Goal: Task Accomplishment & Management: Manage account settings

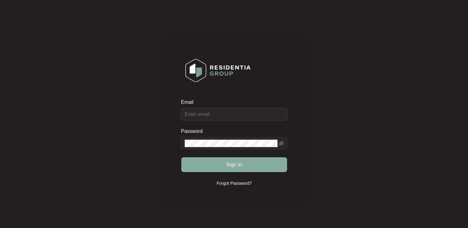
type input "[EMAIL_ADDRESS][DOMAIN_NAME]"
drag, startPoint x: 221, startPoint y: 164, endPoint x: 252, endPoint y: 124, distance: 51.0
click at [221, 164] on button "Sign in" at bounding box center [234, 165] width 106 height 15
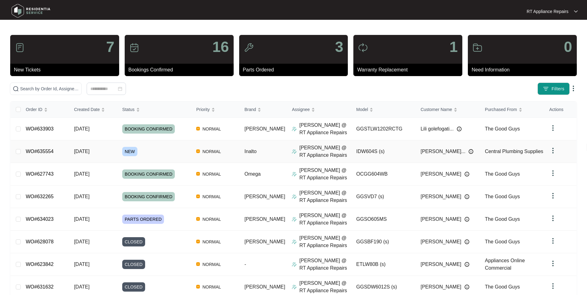
click at [43, 151] on link "WO#635554" at bounding box center [40, 151] width 28 height 5
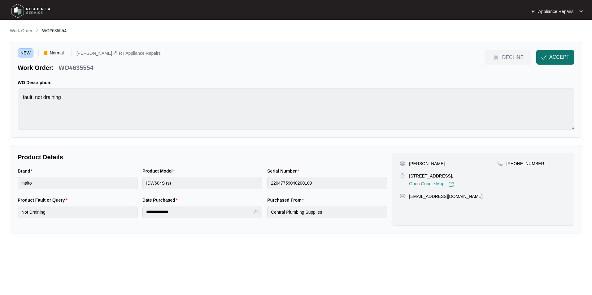
click at [468, 57] on span "ACCEPT" at bounding box center [559, 57] width 20 height 7
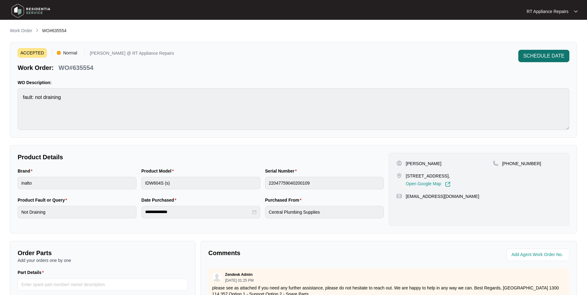
click at [468, 53] on span "SCHEDULE DATE" at bounding box center [543, 55] width 41 height 7
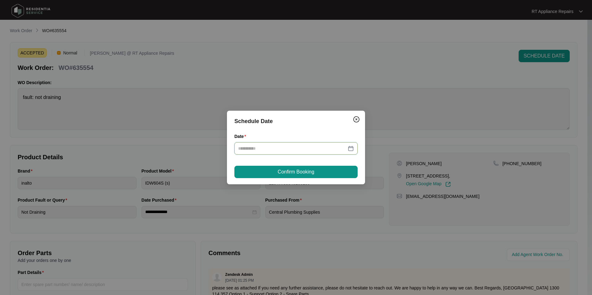
click at [264, 145] on input "Date" at bounding box center [292, 148] width 108 height 7
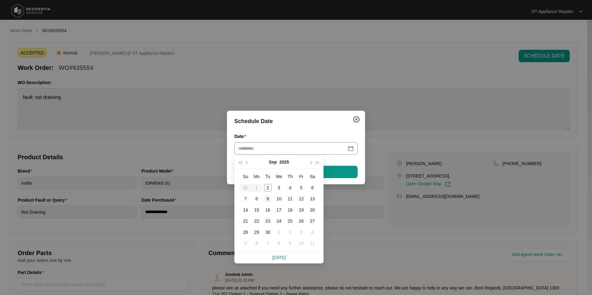
click at [269, 196] on div "9" at bounding box center [267, 198] width 7 height 7
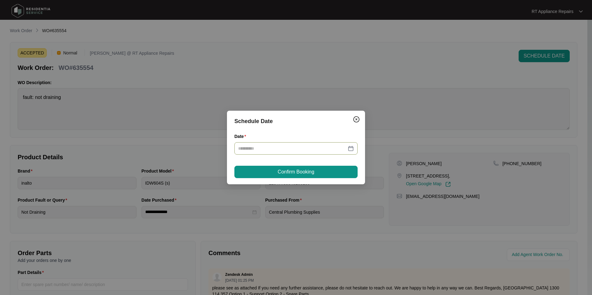
type input "**********"
click at [330, 171] on button "Confirm Booking" at bounding box center [295, 172] width 123 height 12
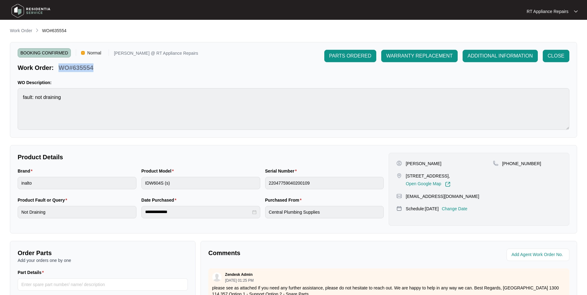
drag, startPoint x: 61, startPoint y: 68, endPoint x: 93, endPoint y: 71, distance: 32.9
click at [93, 71] on div "WO#635554" at bounding box center [76, 66] width 40 height 11
copy p "WO#635554"
click at [168, 76] on div "BOOKING CONFIRMED Normal [PERSON_NAME] @ RT Appliance Repairs Work Order: WO#63…" at bounding box center [293, 90] width 567 height 96
click at [84, 80] on p "WO Description:" at bounding box center [294, 83] width 552 height 6
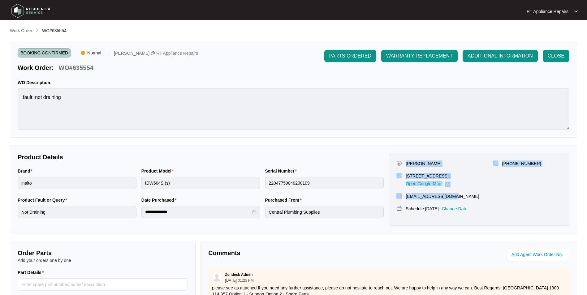
drag, startPoint x: 406, startPoint y: 164, endPoint x: 462, endPoint y: 202, distance: 67.6
click at [462, 202] on div "[PERSON_NAME] [STREET_ADDRESS], Open Google Map [PHONE_NUMBER] [EMAIL_ADDRESS][…" at bounding box center [479, 189] width 181 height 73
copy div "[PERSON_NAME] [STREET_ADDRESS], Open Google Map [PHONE_NUMBER] [EMAIL_ADDRESS][…"
click at [468, 14] on div "RT Appliance Repairs" at bounding box center [549, 11] width 45 height 6
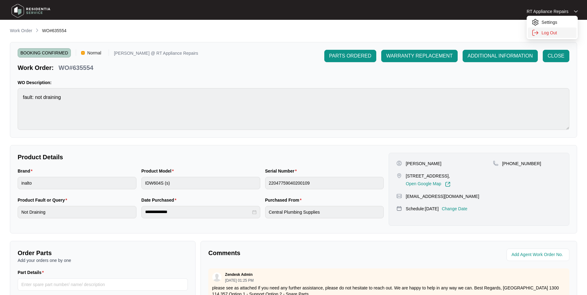
click at [468, 34] on p "Log Out" at bounding box center [557, 33] width 31 height 6
